Goal: Find specific page/section: Find specific page/section

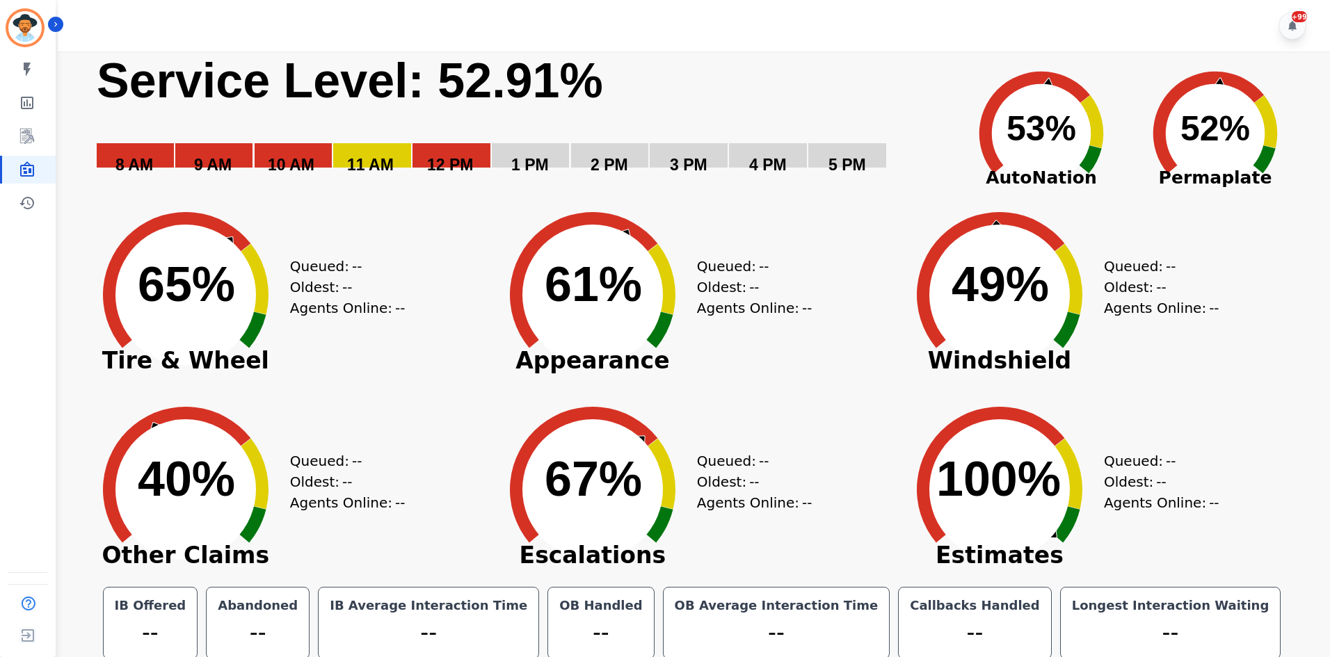
scroll to position [8, 0]
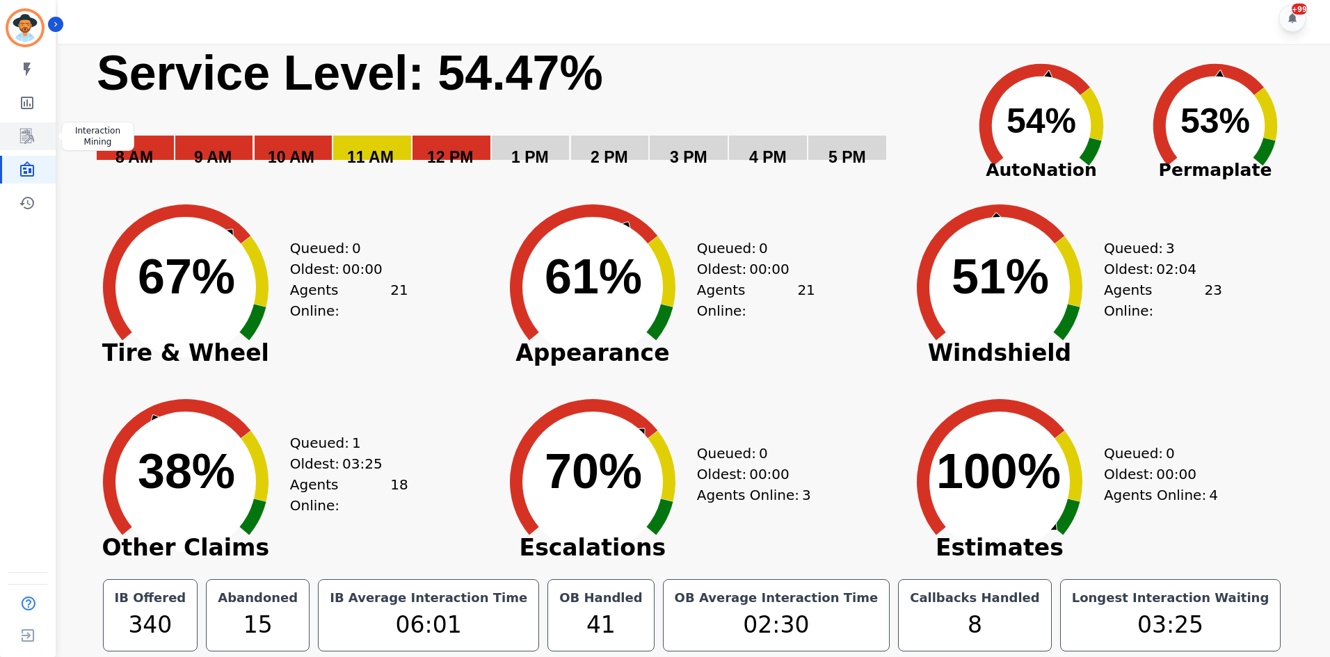
click at [37, 139] on link "Sidebar" at bounding box center [29, 136] width 54 height 28
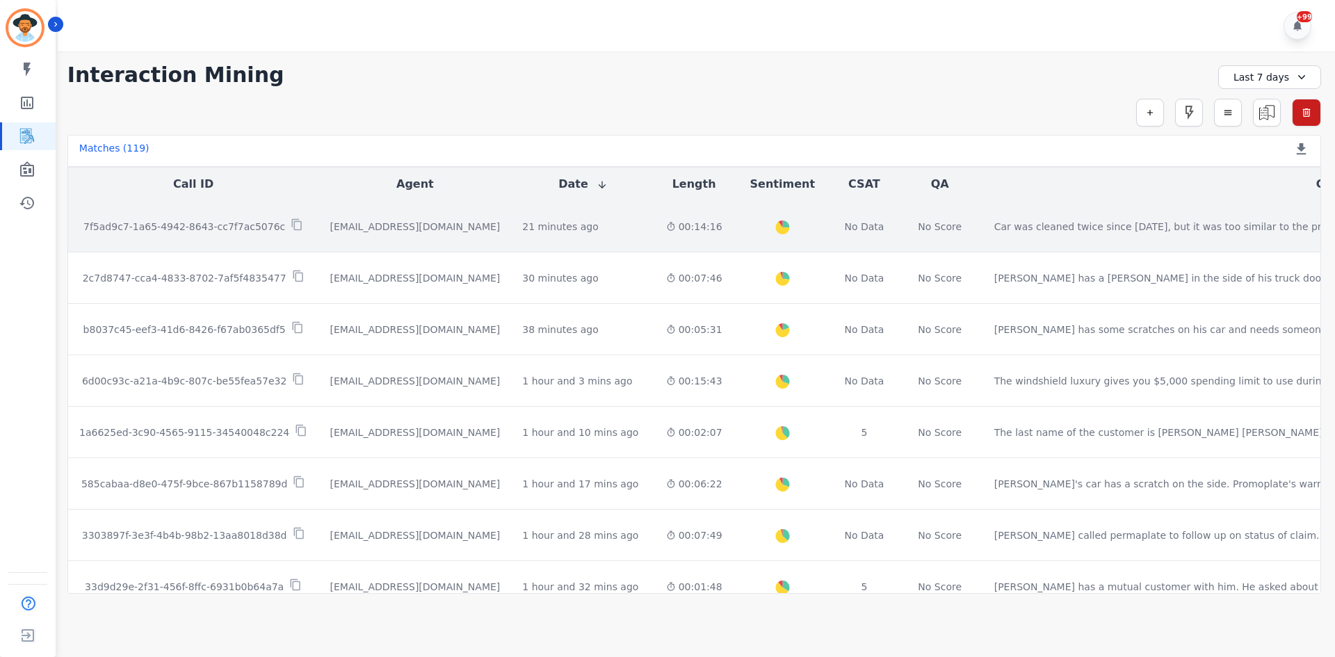
click at [745, 232] on div "Created with Highcharts 10.2.0 Overall Positive: 25.4 ( 25.4 )% Neutral: 64.9 (…" at bounding box center [783, 226] width 76 height 51
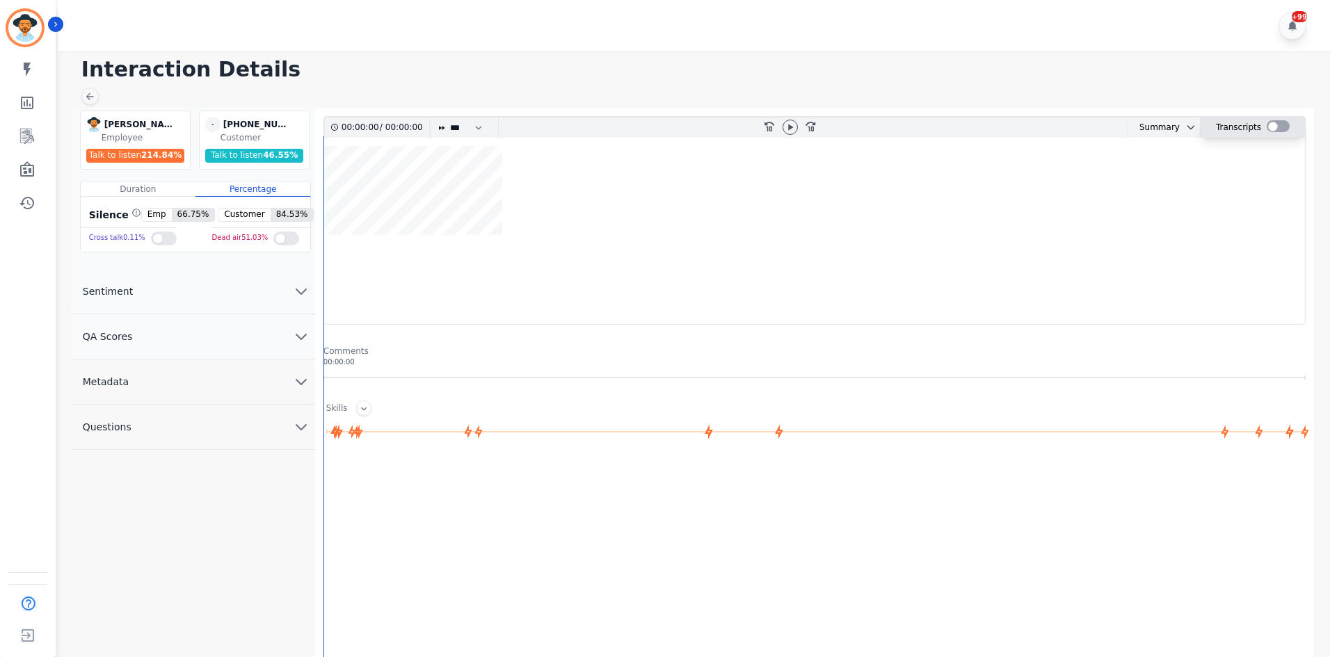
click at [1266, 127] on div at bounding box center [1277, 126] width 23 height 12
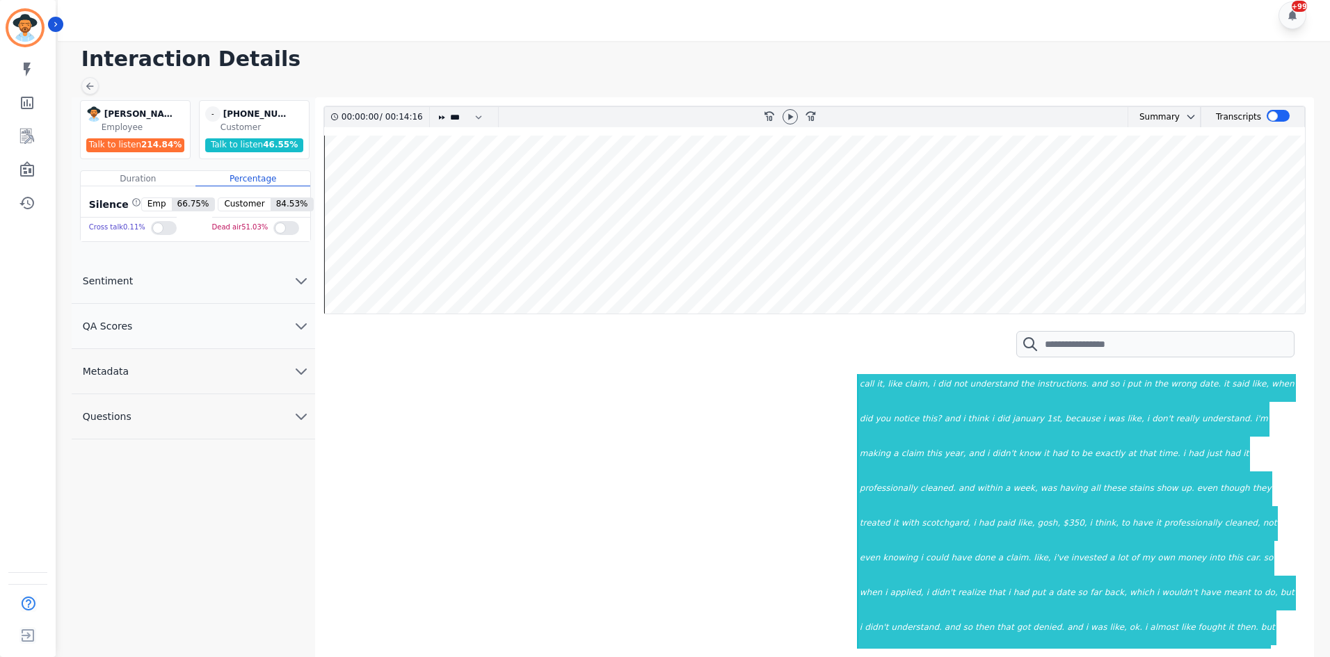
scroll to position [1672, 0]
